Goal: Check status: Check status

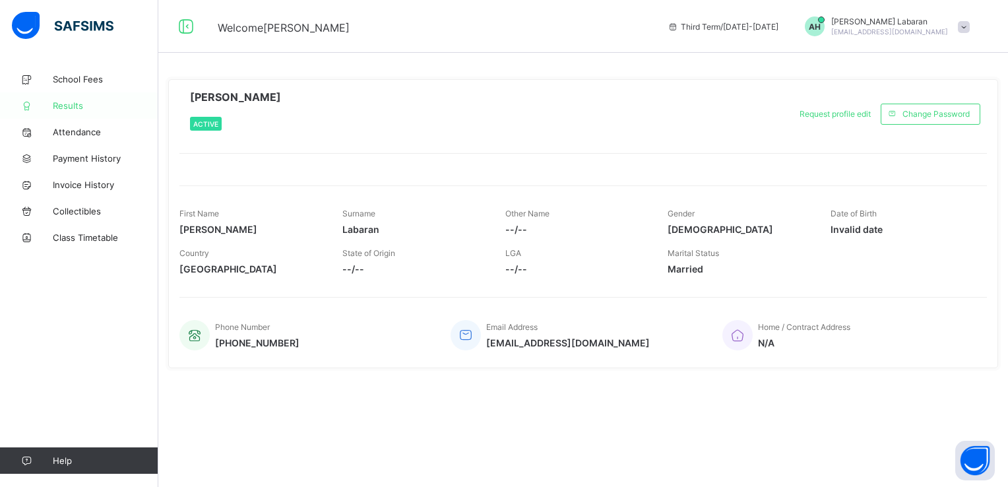
click at [79, 104] on span "Results" at bounding box center [106, 105] width 106 height 11
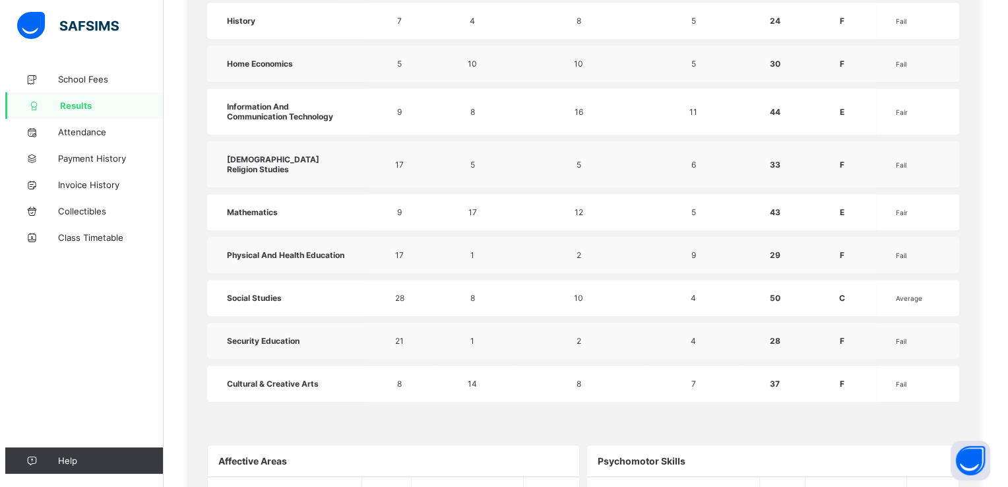
scroll to position [1003, 0]
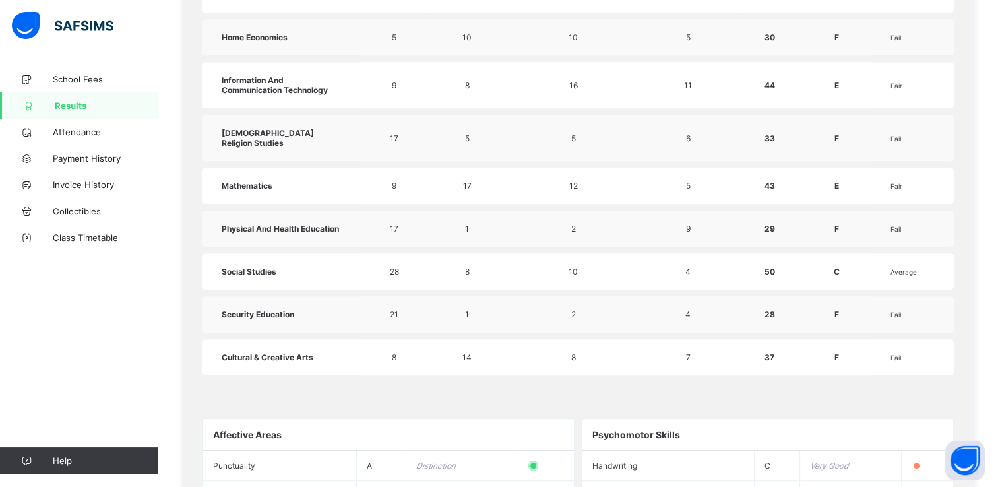
click at [325, 340] on td "Cultural & Creative Arts" at bounding box center [281, 357] width 159 height 36
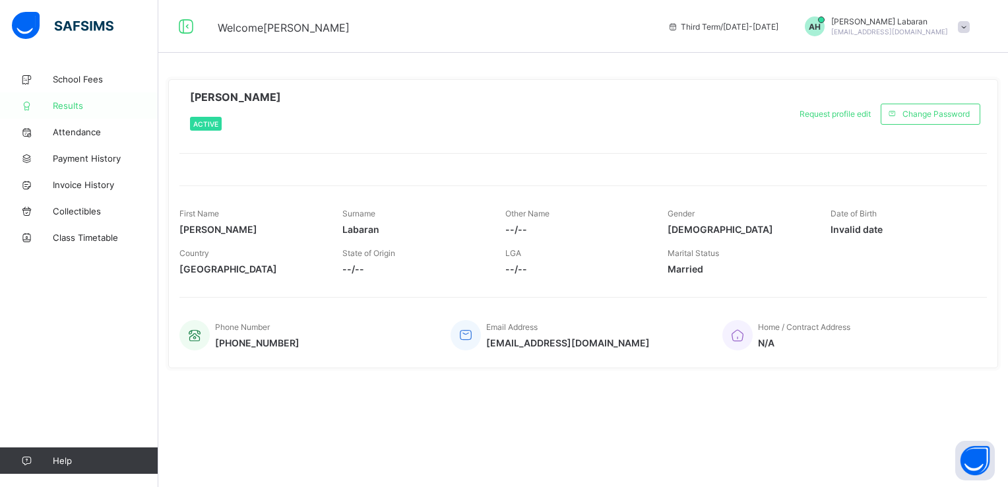
click at [77, 110] on span "Results" at bounding box center [106, 105] width 106 height 11
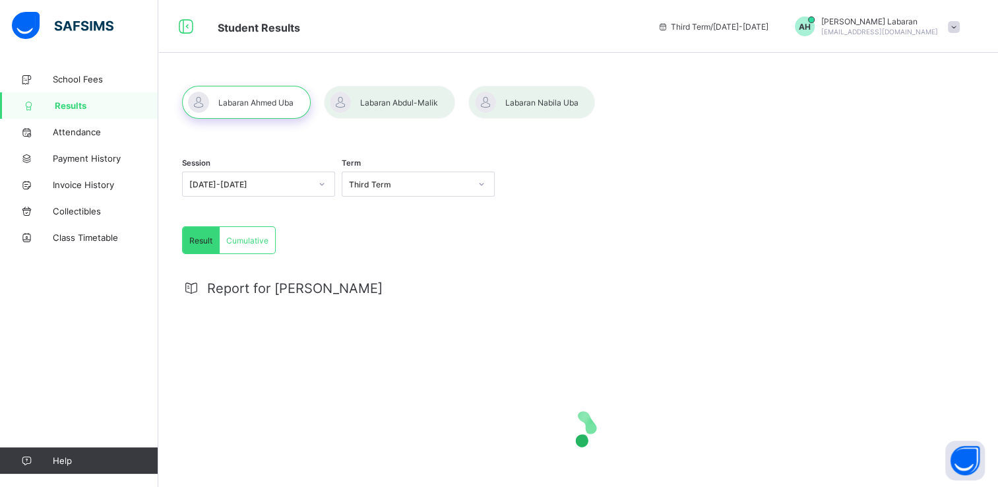
click at [240, 100] on div at bounding box center [246, 102] width 129 height 33
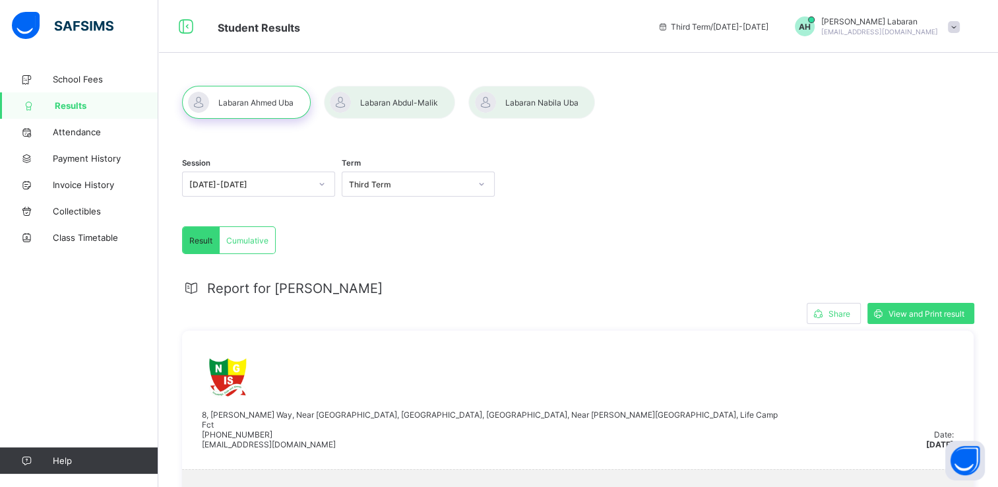
click at [529, 97] on div at bounding box center [531, 102] width 127 height 33
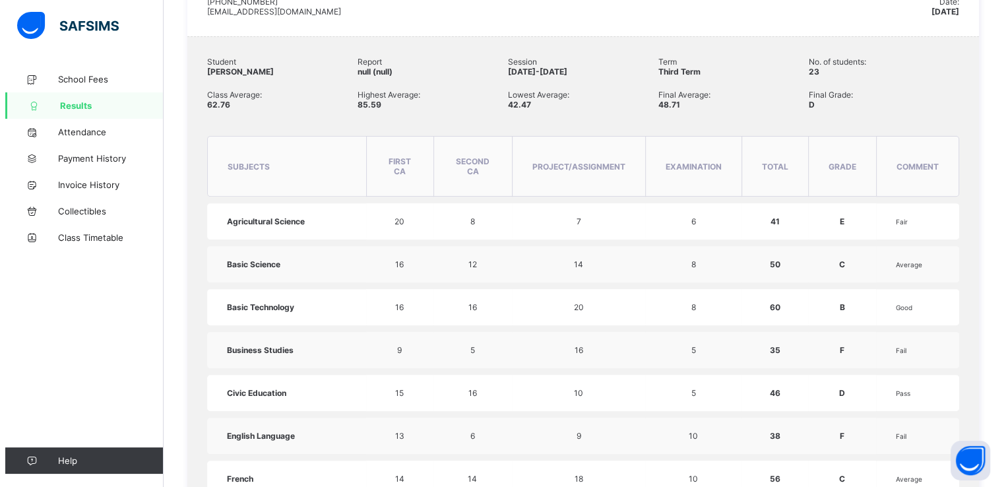
scroll to position [430, 0]
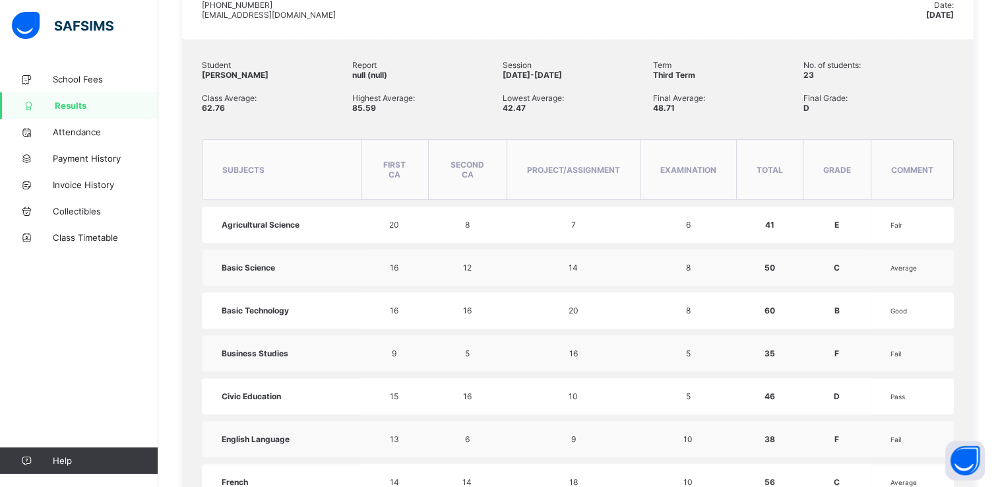
click at [422, 222] on td "20" at bounding box center [394, 225] width 67 height 36
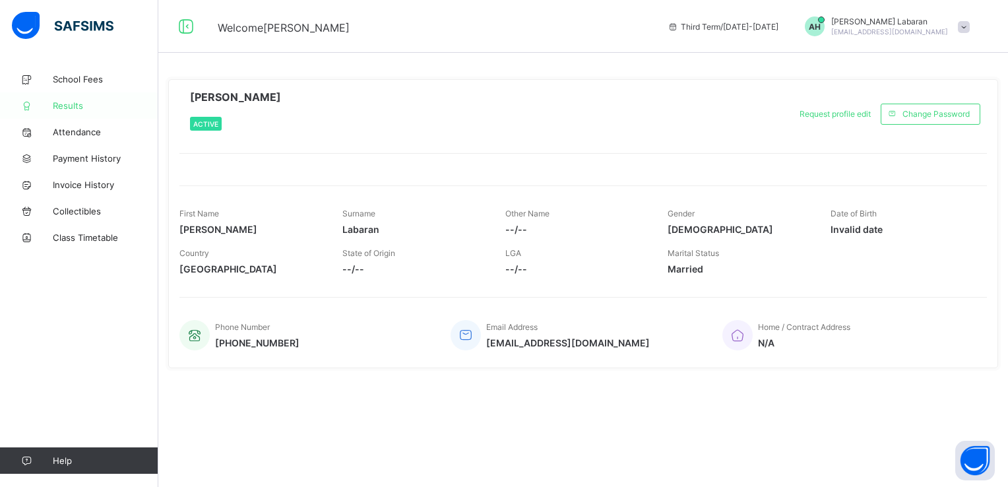
click at [66, 108] on span "Results" at bounding box center [106, 105] width 106 height 11
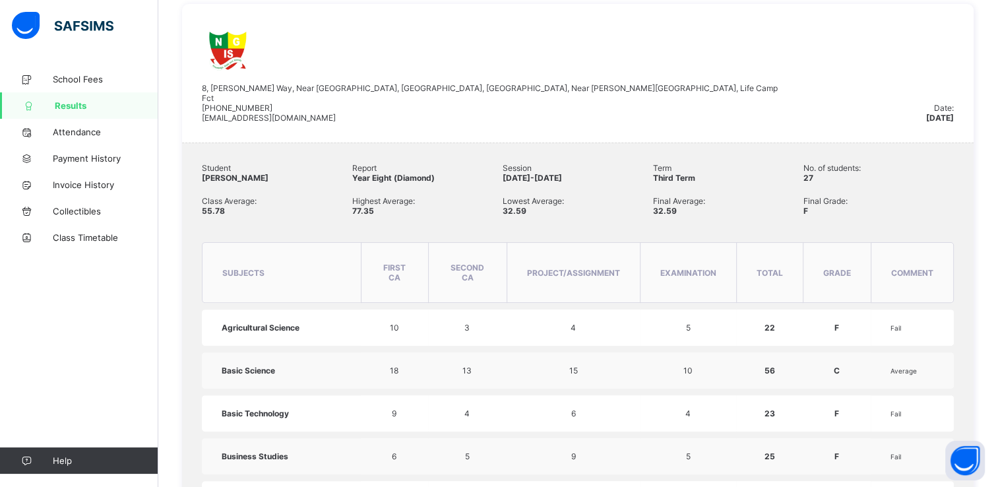
scroll to position [331, 0]
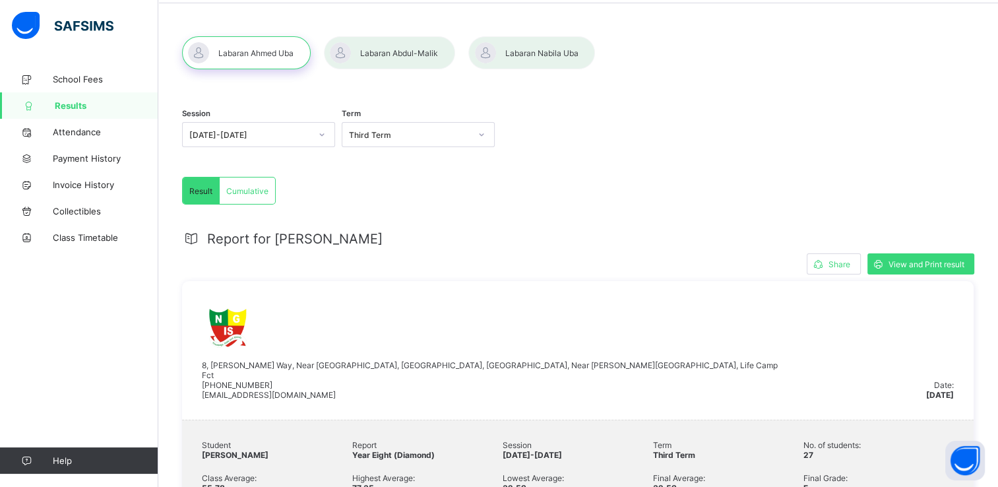
click at [414, 50] on div at bounding box center [389, 52] width 131 height 33
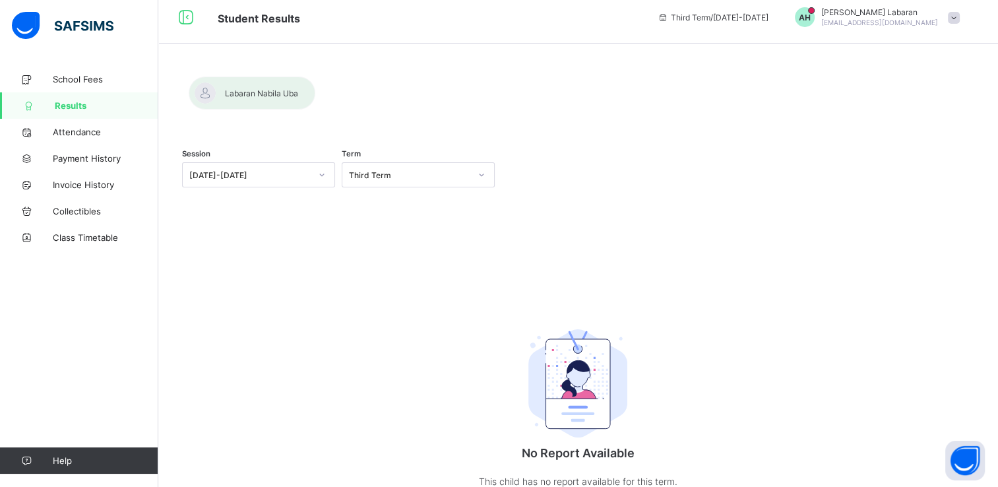
scroll to position [49, 0]
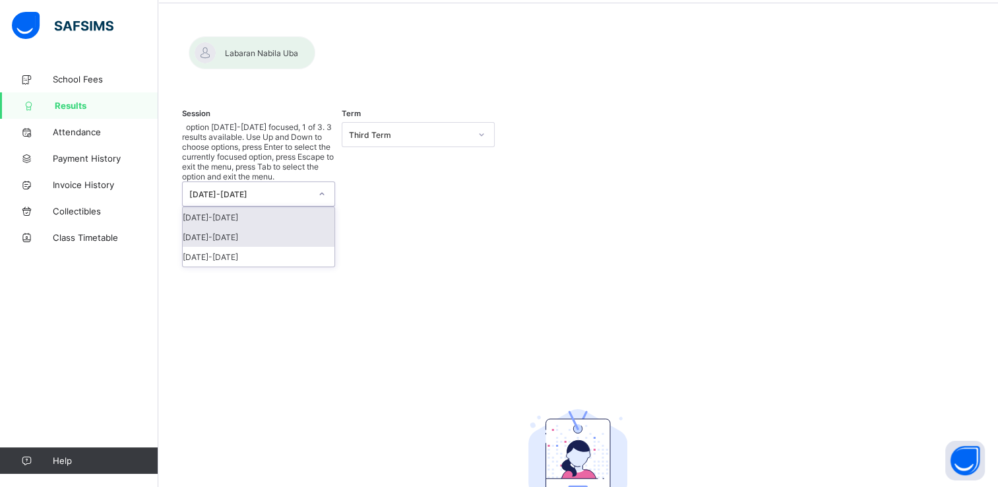
click at [300, 227] on div "[DATE]-[DATE]" at bounding box center [259, 237] width 152 height 20
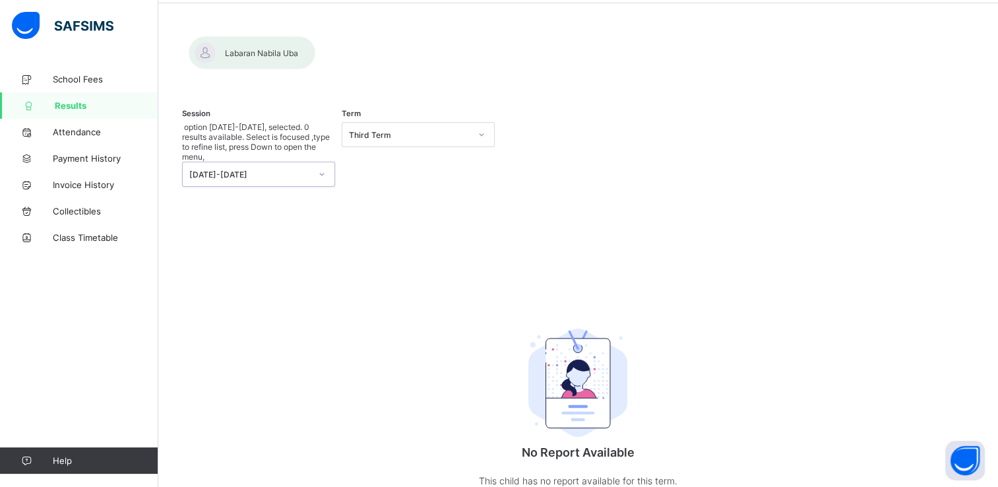
scroll to position [58, 0]
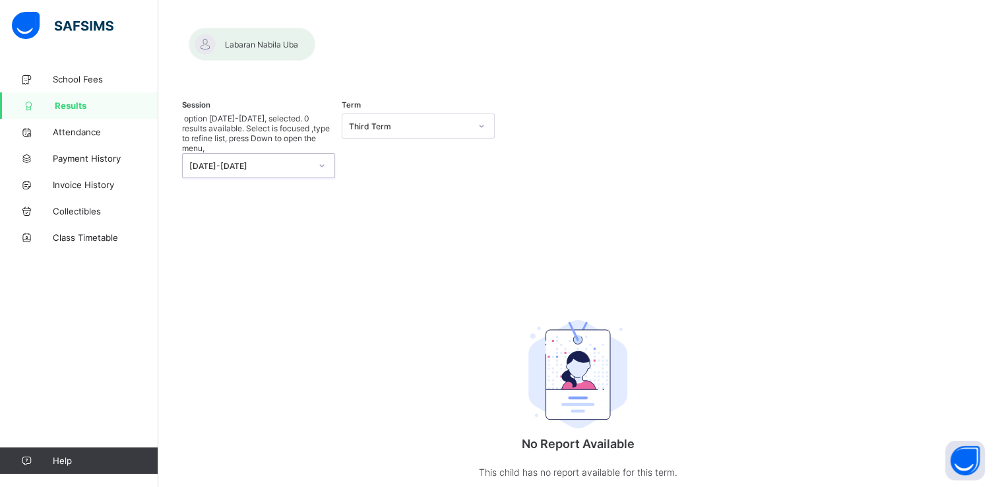
click at [374, 28] on div at bounding box center [578, 28] width 792 height 0
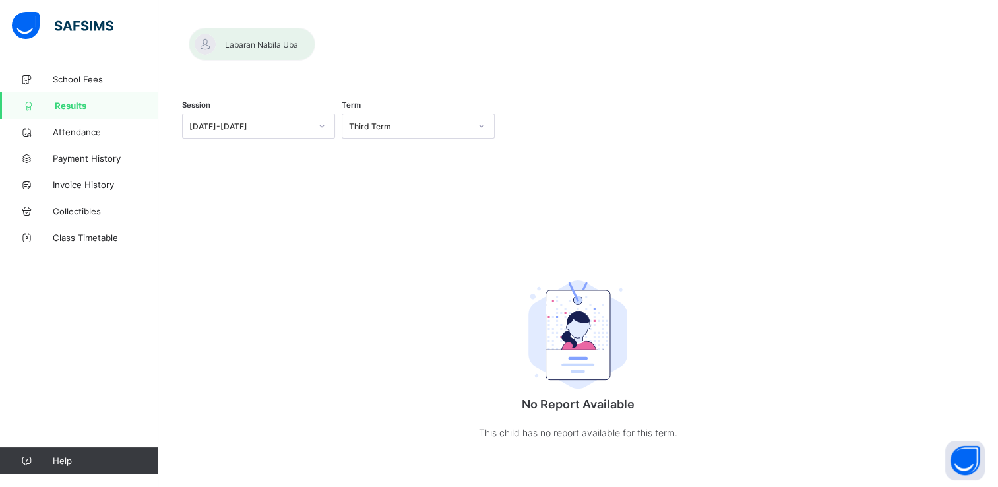
click at [404, 28] on div at bounding box center [578, 28] width 792 height 0
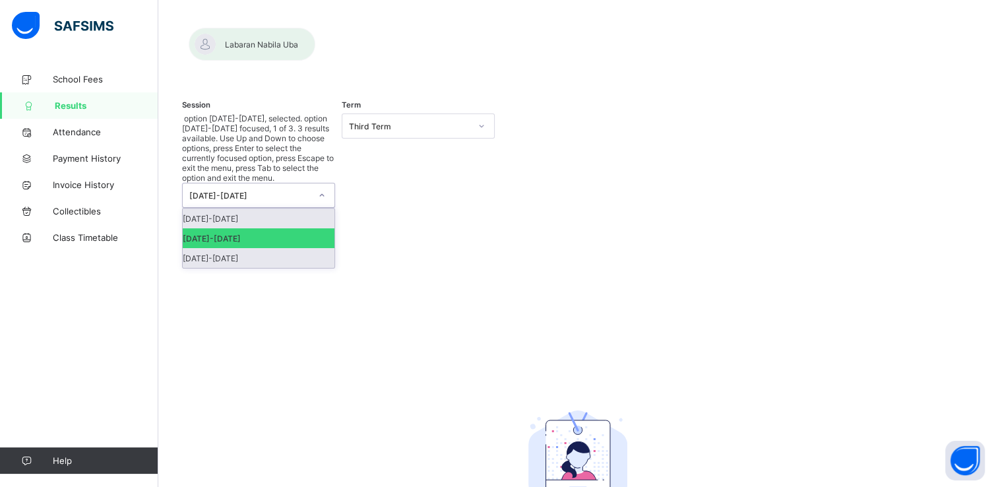
click at [245, 248] on div "[DATE]-[DATE]" at bounding box center [259, 258] width 152 height 20
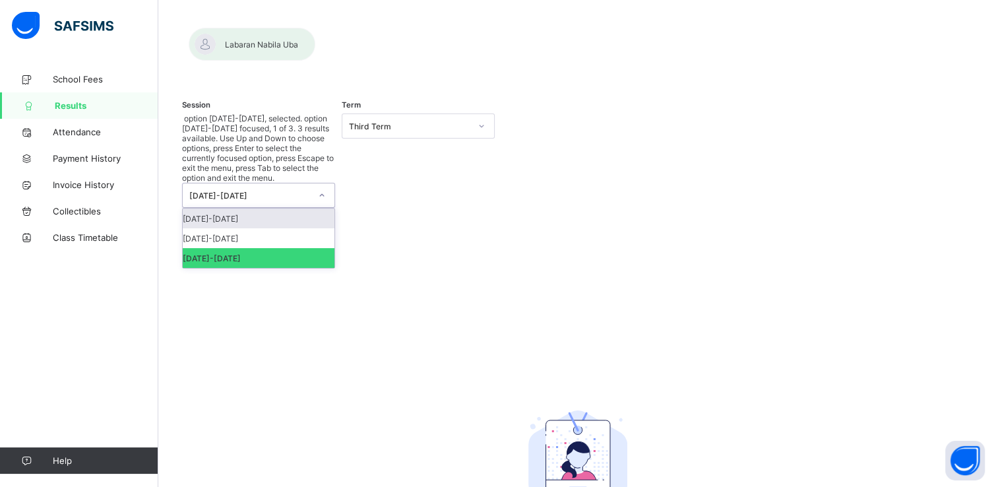
click at [259, 209] on div "[DATE]-[DATE]" at bounding box center [259, 219] width 152 height 20
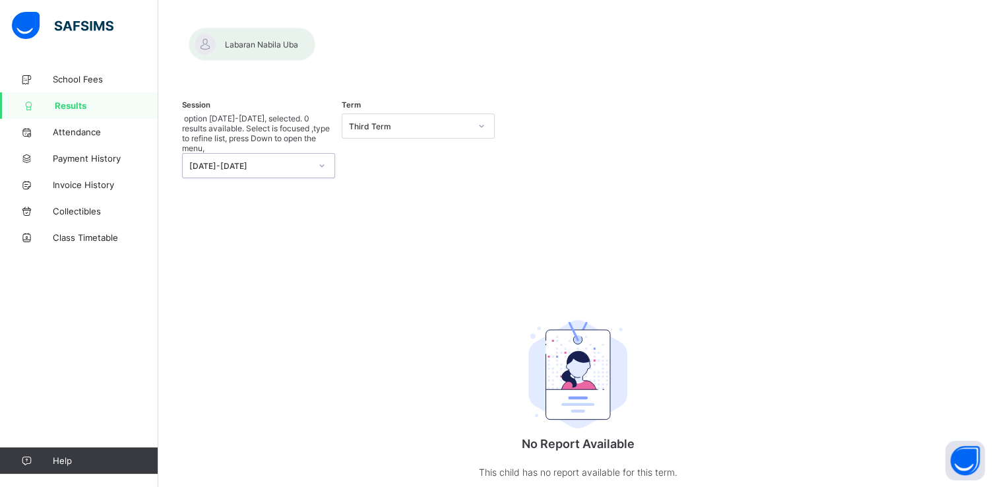
click at [271, 28] on div at bounding box center [578, 28] width 792 height 0
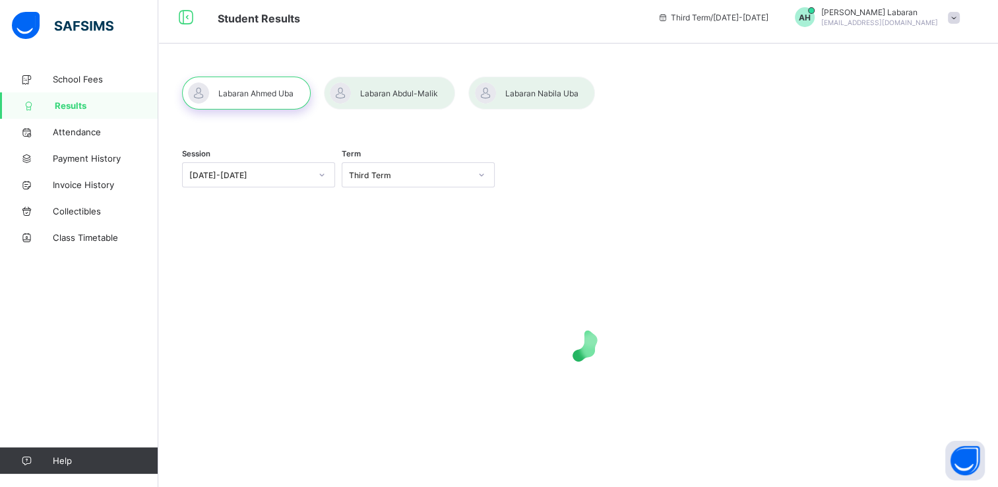
click at [261, 77] on div "Session [DATE]-[DATE] Term Third Term" at bounding box center [578, 272] width 840 height 431
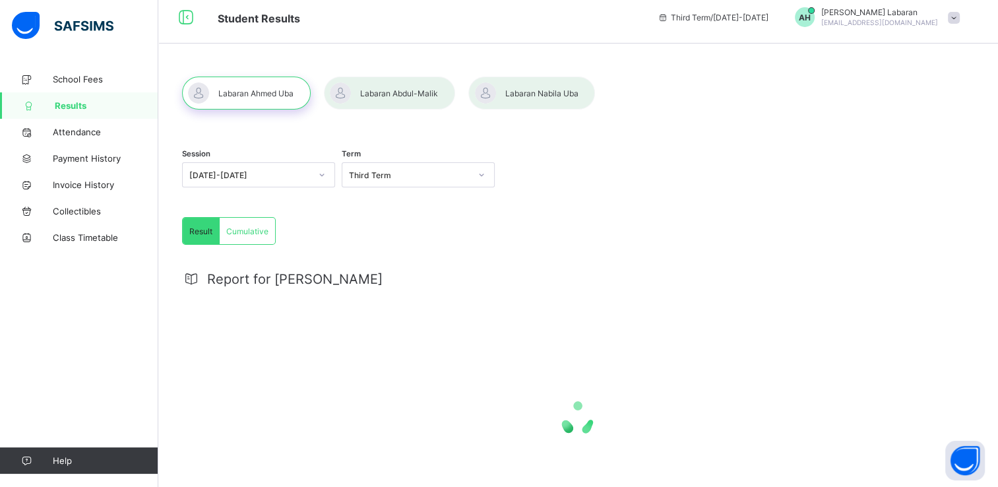
scroll to position [58, 0]
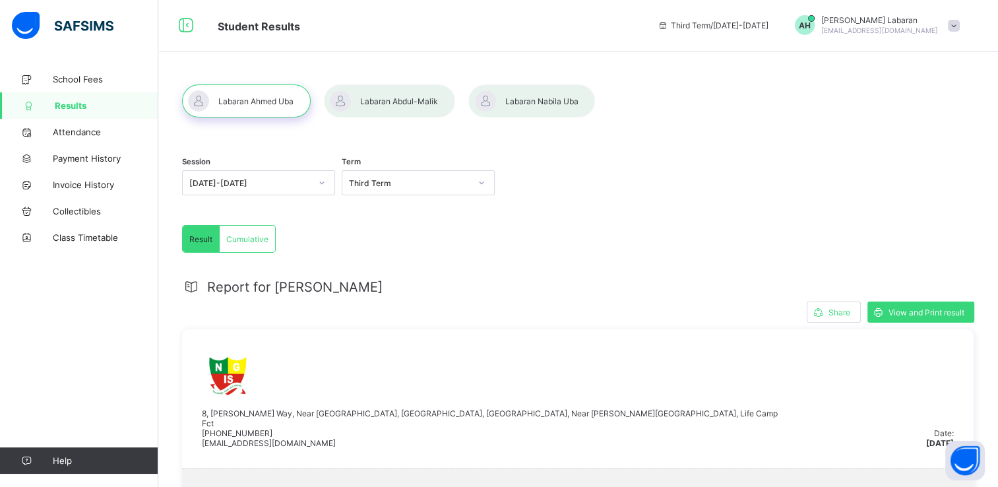
scroll to position [0, 0]
click at [429, 103] on div at bounding box center [389, 102] width 131 height 33
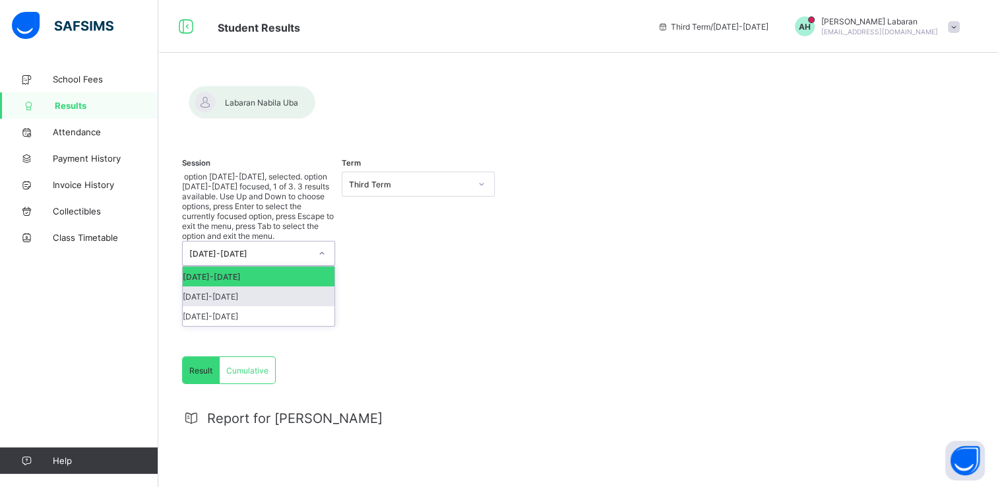
click at [290, 286] on div "[DATE]-[DATE]" at bounding box center [259, 296] width 152 height 20
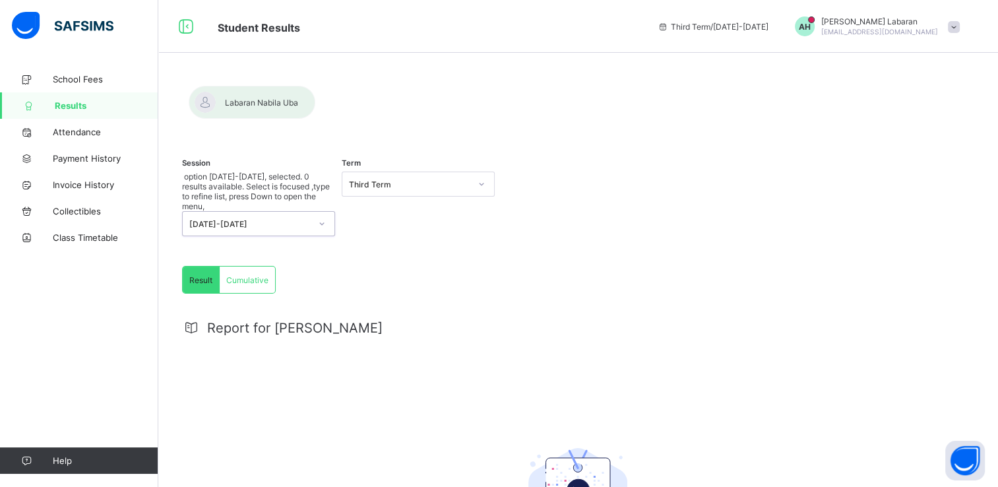
click at [420, 86] on div at bounding box center [578, 86] width 792 height 0
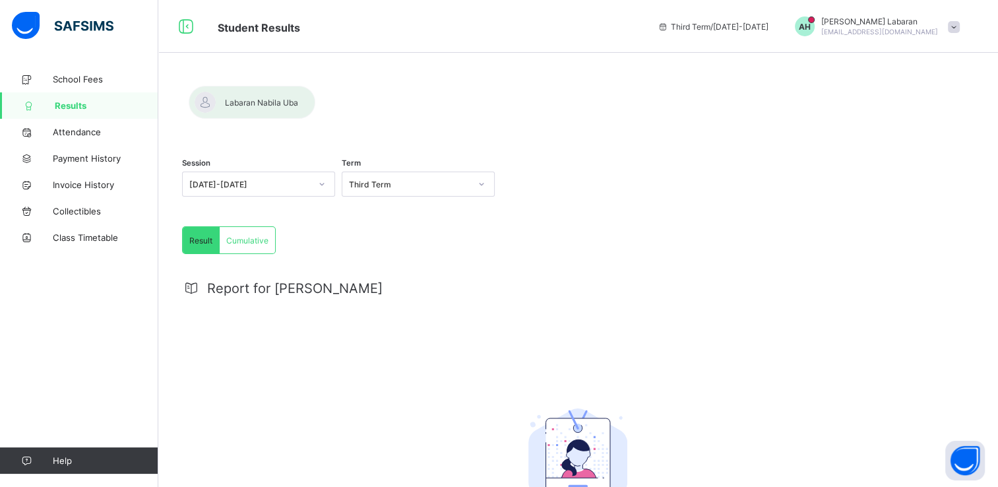
click at [393, 86] on div at bounding box center [578, 86] width 792 height 0
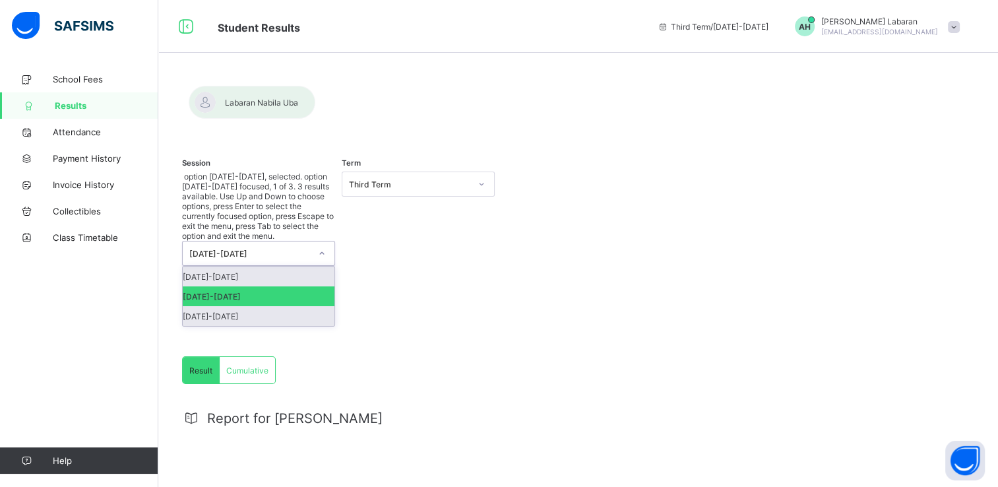
click at [259, 306] on div "[DATE]-[DATE]" at bounding box center [259, 316] width 152 height 20
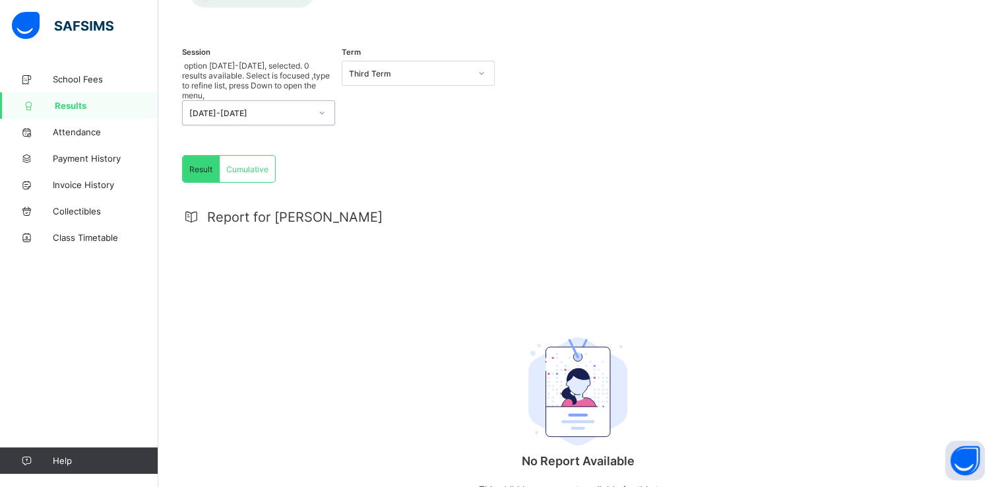
scroll to position [156, 0]
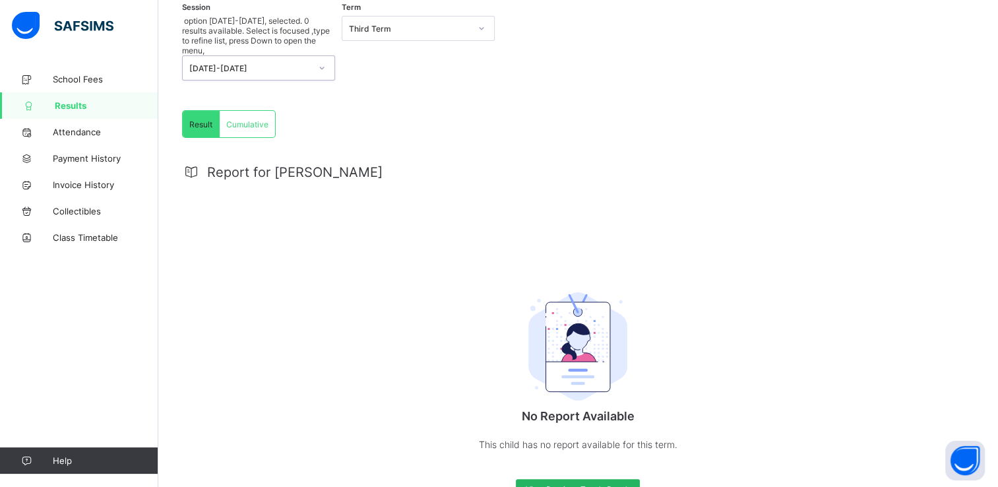
click at [579, 479] on div "View Previous Term's Result" at bounding box center [578, 489] width 124 height 21
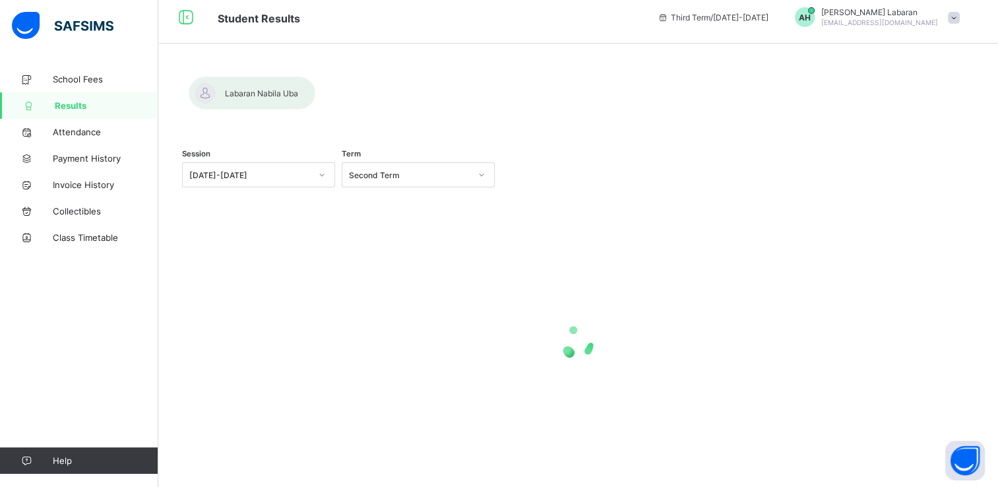
scroll to position [58, 0]
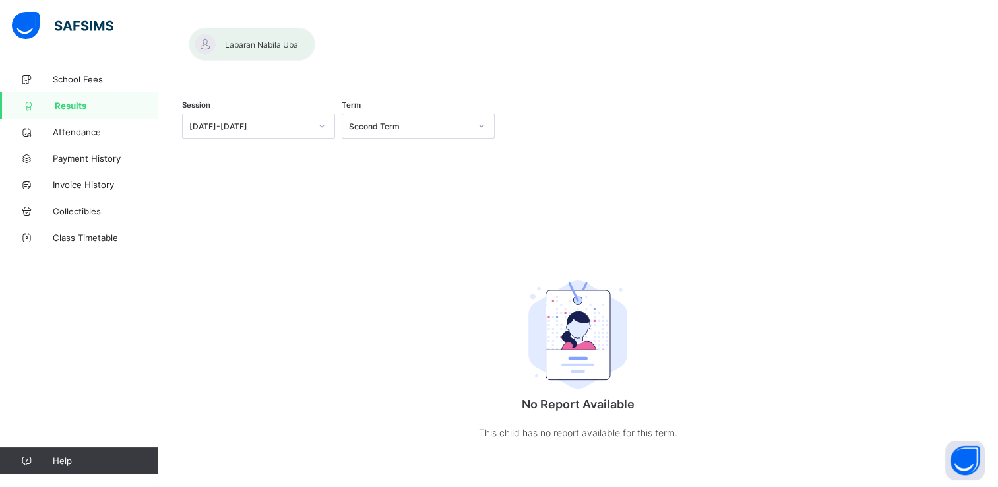
click at [457, 137] on div "Second Term" at bounding box center [418, 125] width 153 height 25
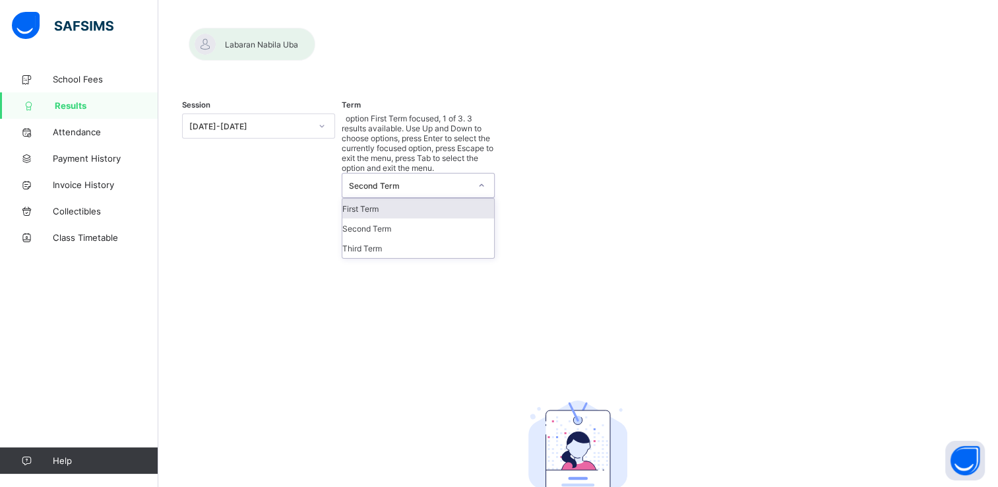
click at [429, 199] on div "First Term" at bounding box center [418, 209] width 152 height 20
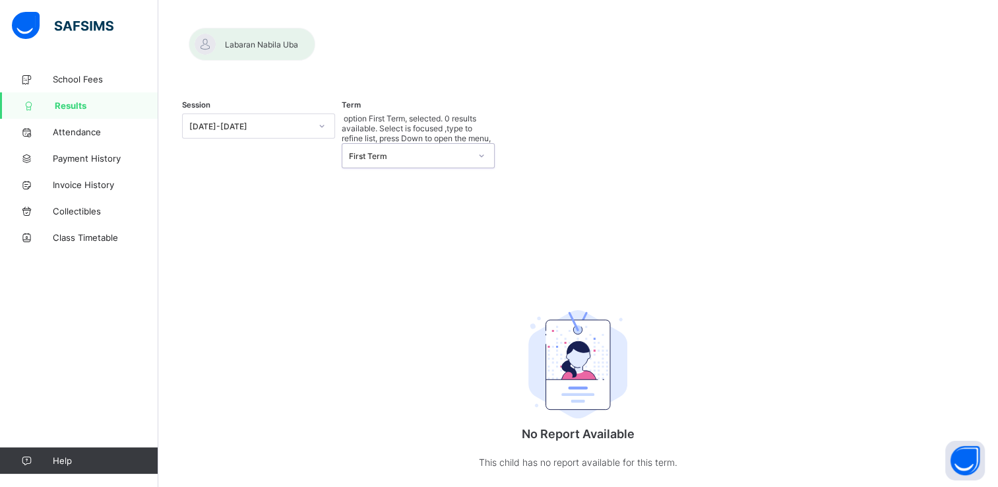
click at [315, 28] on div at bounding box center [252, 44] width 127 height 33
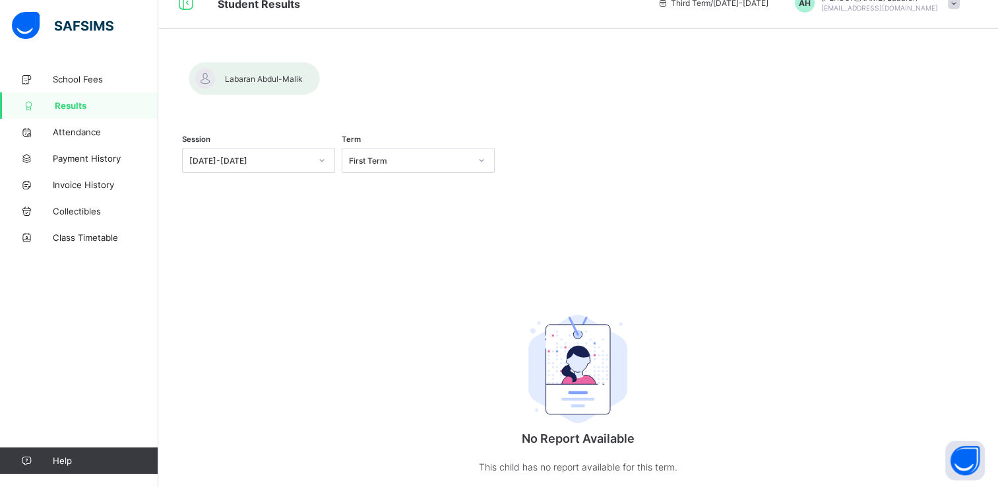
scroll to position [0, 0]
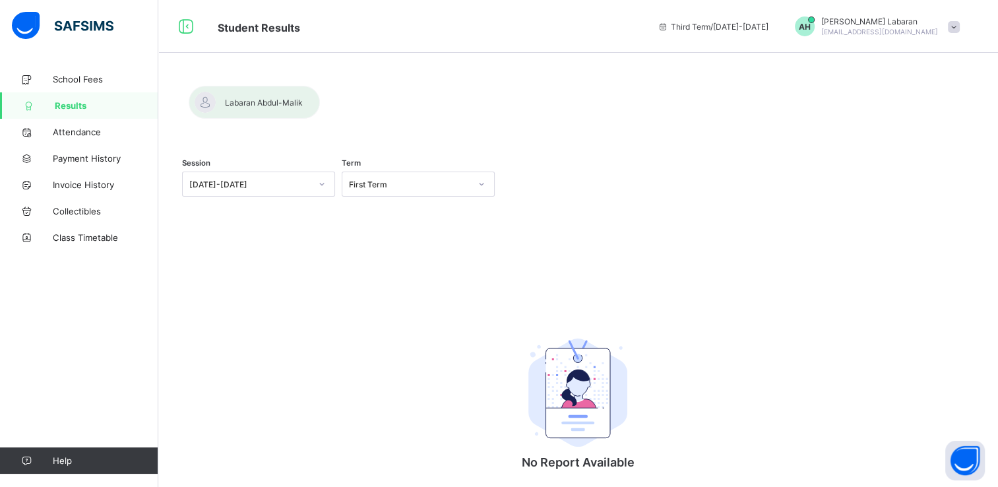
click at [228, 86] on div at bounding box center [578, 86] width 792 height 0
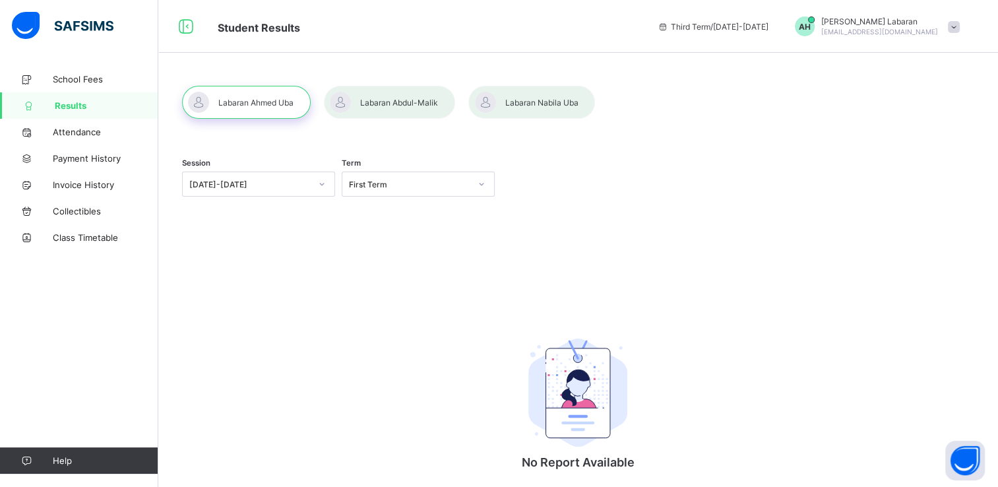
click at [110, 109] on span "Results" at bounding box center [107, 105] width 104 height 11
